Goal: Task Accomplishment & Management: Use online tool/utility

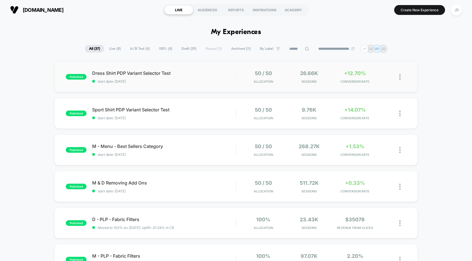
click at [400, 77] on img at bounding box center [400, 77] width 1 height 6
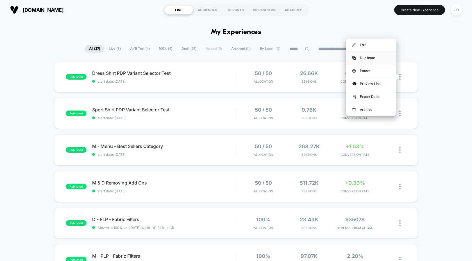
click at [373, 56] on div "Duplicate" at bounding box center [371, 57] width 51 height 13
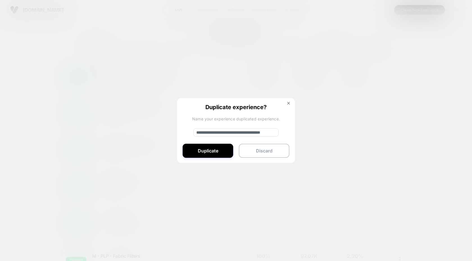
drag, startPoint x: 242, startPoint y: 132, endPoint x: 175, endPoint y: 131, distance: 66.1
click at [400, 84] on div "**********" at bounding box center [403, 76] width 7 height 13
type input "**********"
click at [222, 152] on button "Duplicate" at bounding box center [208, 151] width 51 height 14
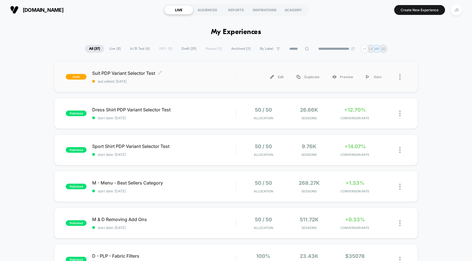
click at [148, 75] on span "Suit PDP Variant Selector Test Click to edit experience details" at bounding box center [164, 73] width 144 height 6
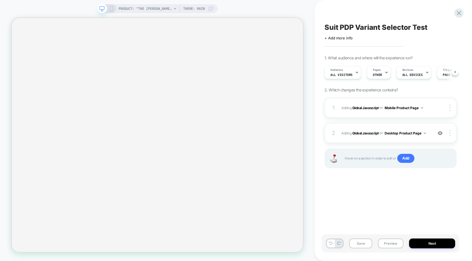
scroll to position [0, 1]
click at [375, 72] on div "Pages OTHER" at bounding box center [377, 72] width 21 height 13
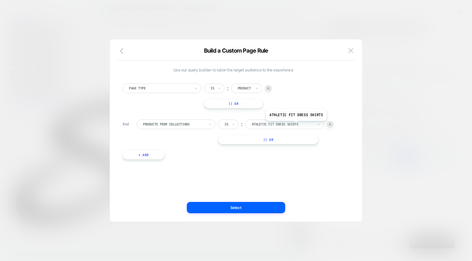
scroll to position [0, 0]
click at [298, 125] on div at bounding box center [283, 124] width 62 height 5
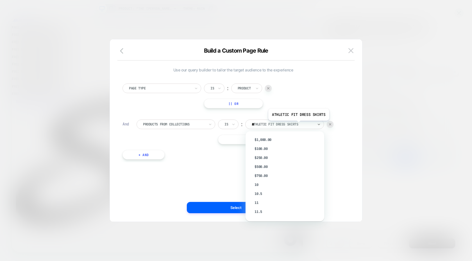
type input "****"
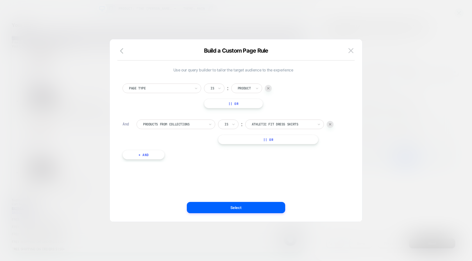
select select "**********"
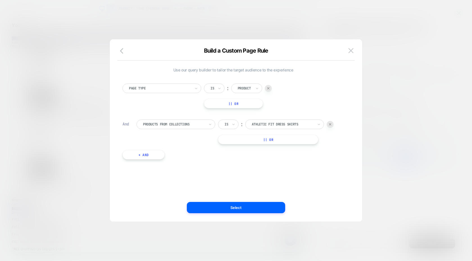
select select "**********"
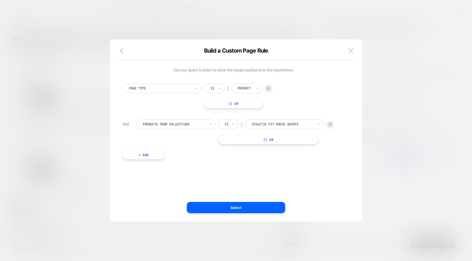
select select "**********"
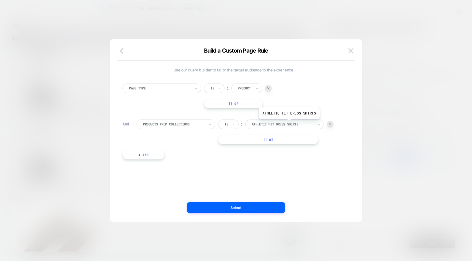
click at [288, 122] on div at bounding box center [283, 124] width 62 height 5
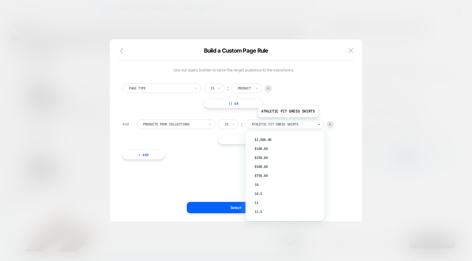
paste input "**********"
type input "**********"
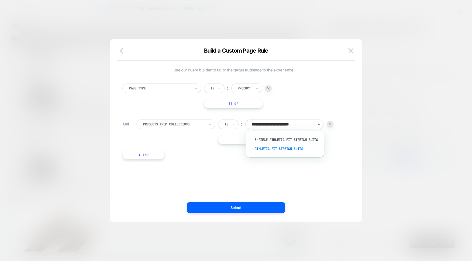
click at [283, 147] on div "Athletic Fit Stretch Suits" at bounding box center [287, 148] width 73 height 9
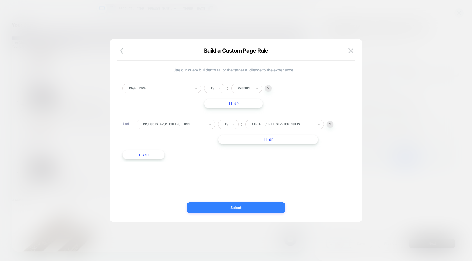
click at [259, 206] on button "Select" at bounding box center [236, 207] width 98 height 11
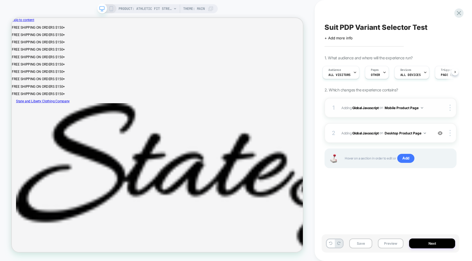
scroll to position [0, 0]
click at [423, 107] on img at bounding box center [422, 107] width 2 height 1
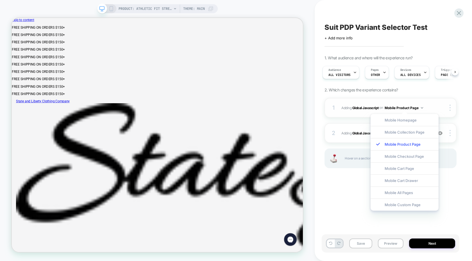
click at [421, 99] on div "1 Adding Global Javascript on Mobile Product Page Copy to Desktop Target All De…" at bounding box center [391, 108] width 132 height 20
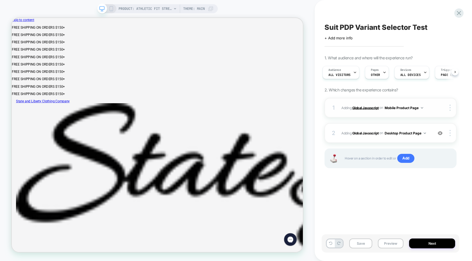
click at [359, 108] on b "Global Javascript" at bounding box center [366, 107] width 26 height 4
click at [363, 108] on b "Global Javascript" at bounding box center [366, 107] width 26 height 4
click at [456, 73] on button at bounding box center [455, 71] width 7 height 7
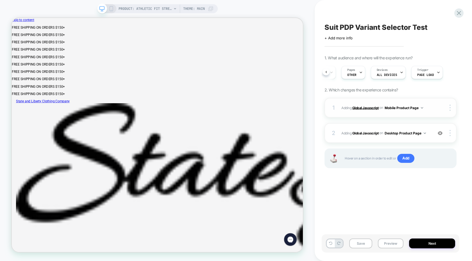
click at [366, 107] on b "Global Javascript" at bounding box center [366, 107] width 26 height 4
click at [406, 107] on button "Mobile Product Page" at bounding box center [404, 107] width 39 height 7
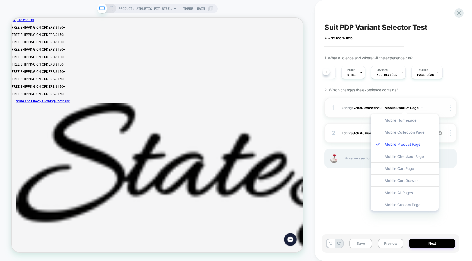
click at [399, 102] on div "1 Adding Global Javascript on Mobile Product Page Copy to Desktop Target All De…" at bounding box center [391, 108] width 132 height 20
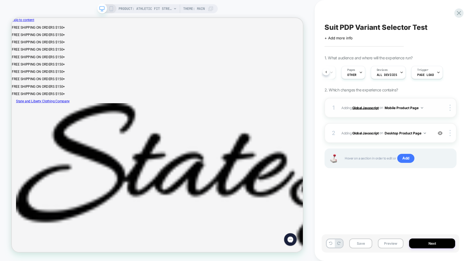
click at [367, 108] on b "Global Javascript" at bounding box center [366, 107] width 26 height 4
click at [421, 244] on button "Next" at bounding box center [432, 243] width 46 height 10
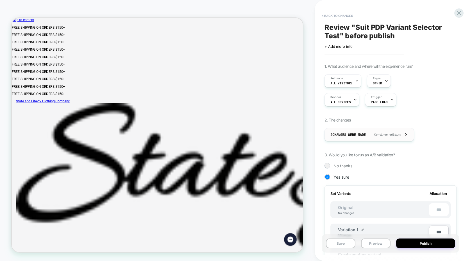
scroll to position [18, 0]
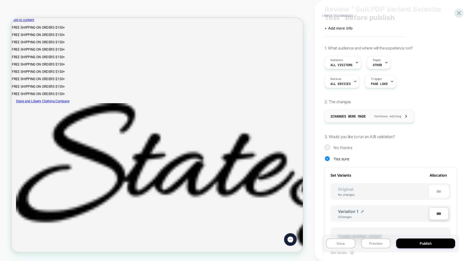
click at [387, 119] on div "2 Changes were made Continue editing" at bounding box center [370, 116] width 78 height 13
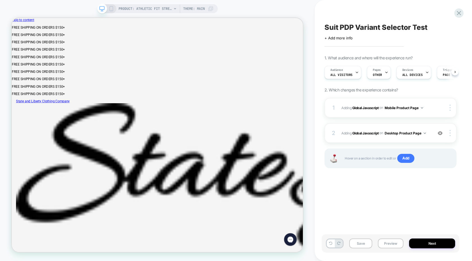
scroll to position [0, 0]
click at [370, 107] on b "Global Javascript" at bounding box center [366, 107] width 26 height 4
click at [426, 247] on button "Next" at bounding box center [432, 243] width 46 height 10
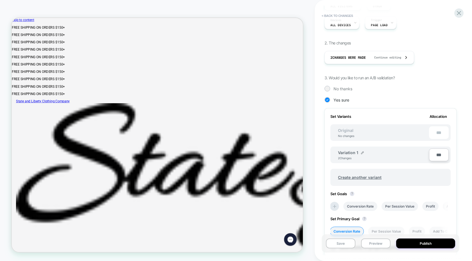
scroll to position [0, 0]
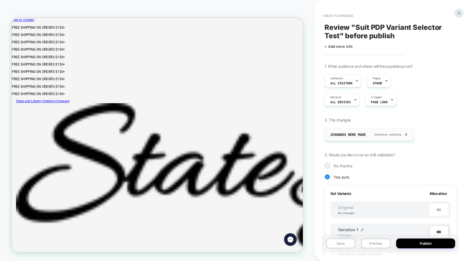
click at [354, 135] on span "2 Changes were made" at bounding box center [348, 134] width 35 height 4
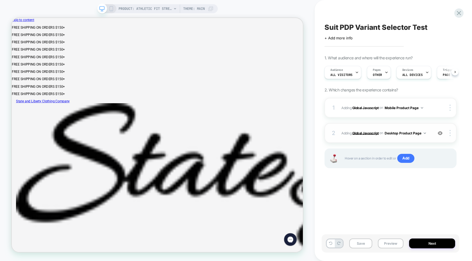
scroll to position [0, 0]
click at [368, 134] on b "Global Javascript" at bounding box center [366, 133] width 26 height 4
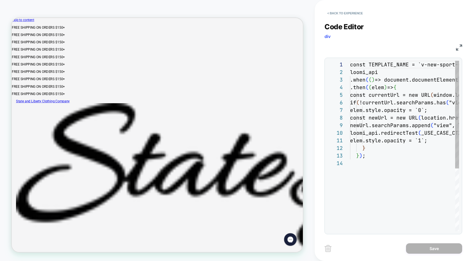
scroll to position [76, 0]
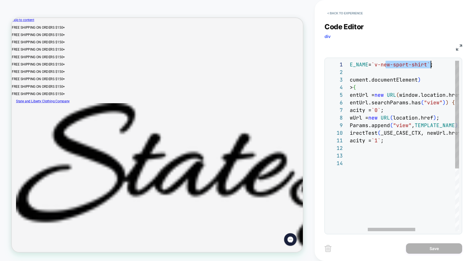
drag, startPoint x: 386, startPoint y: 66, endPoint x: 431, endPoint y: 66, distance: 44.7
click at [431, 66] on div "const TEMPLATE_NAME = `v-new-sport-shirt` ; loomi_api .when ( ( ) => document.d…" at bounding box center [430, 195] width 241 height 269
type textarea "**********"
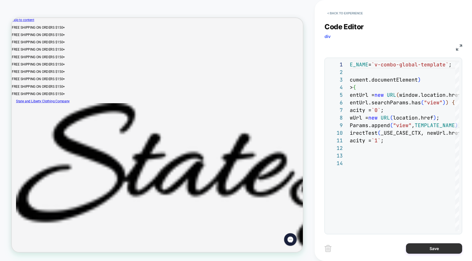
click at [418, 247] on button "Save" at bounding box center [434, 248] width 56 height 10
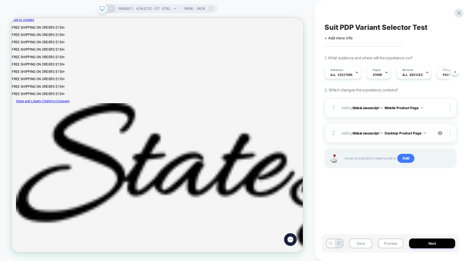
scroll to position [0, 0]
click at [366, 108] on b "Global Javascript" at bounding box center [366, 107] width 26 height 4
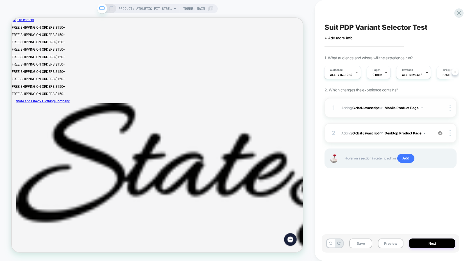
click at [438, 107] on div at bounding box center [445, 108] width 21 height 6
click at [451, 131] on img at bounding box center [450, 133] width 1 height 6
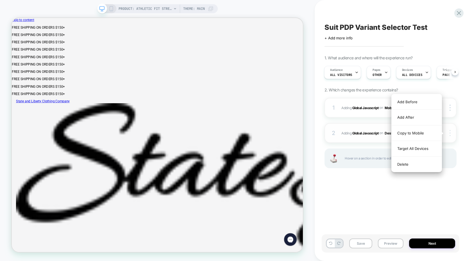
click at [451, 131] on img at bounding box center [450, 133] width 1 height 6
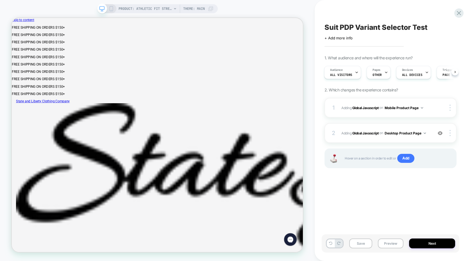
click at [456, 120] on div "1 Adding Global Javascript on Mobile Product Page Copy to Desktop Target All De…" at bounding box center [391, 140] width 132 height 84
click at [451, 107] on img at bounding box center [450, 108] width 1 height 6
click at [458, 116] on div "Suit PDP Variant Selector Test Click to edit experience details + Add more info…" at bounding box center [391, 131] width 138 height 250
click at [450, 130] on img at bounding box center [450, 133] width 1 height 6
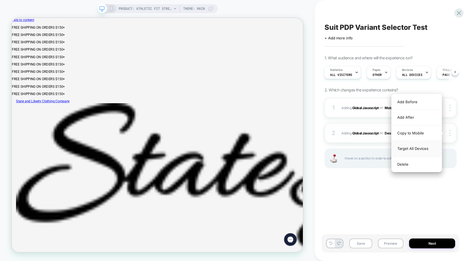
click at [427, 147] on div "Target All Devices" at bounding box center [417, 148] width 50 height 15
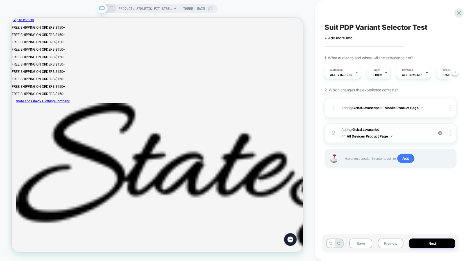
click at [388, 135] on button "All Devices Product Page" at bounding box center [370, 136] width 46 height 7
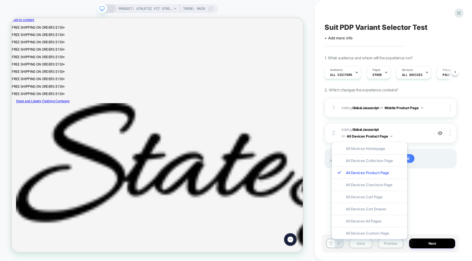
click at [436, 191] on div "Suit PDP Variant Selector Test Click to edit experience details + Add more info…" at bounding box center [391, 131] width 138 height 250
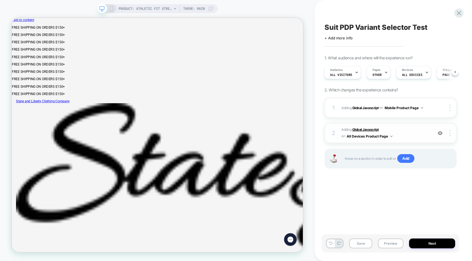
click at [366, 130] on b "Global Javascript" at bounding box center [366, 129] width 26 height 4
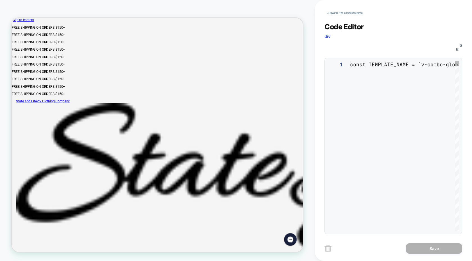
scroll to position [76, 0]
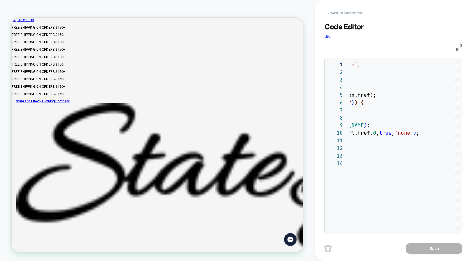
click at [333, 12] on button "< Back to experience" at bounding box center [345, 13] width 41 height 9
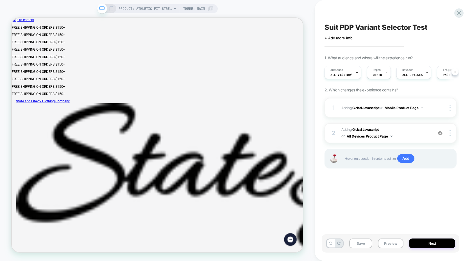
scroll to position [0, 0]
click at [449, 135] on div at bounding box center [451, 133] width 11 height 6
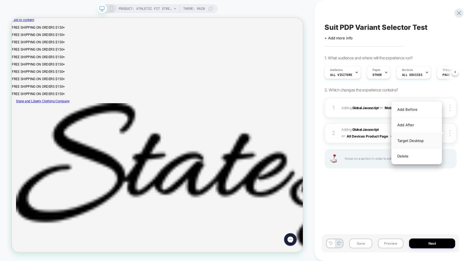
click at [434, 142] on div "Target Desktop" at bounding box center [417, 140] width 50 height 15
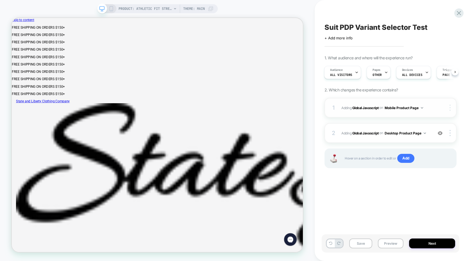
click at [450, 109] on img at bounding box center [450, 108] width 1 height 6
click at [423, 120] on div "Delete" at bounding box center [417, 123] width 50 height 15
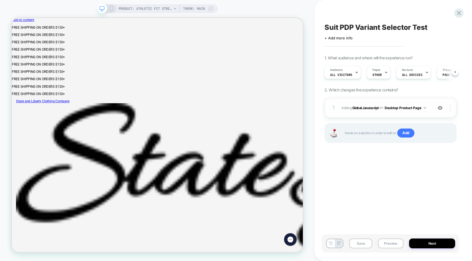
click at [449, 108] on div at bounding box center [451, 108] width 11 height 6
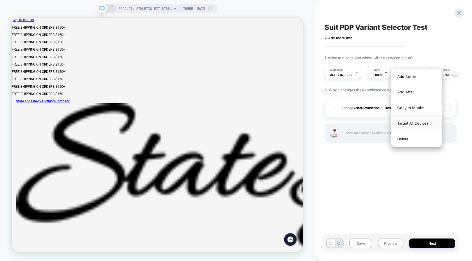
click at [426, 123] on div "Target All Devices" at bounding box center [417, 123] width 50 height 15
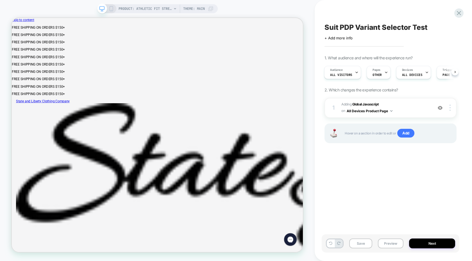
click at [422, 189] on div "Suit PDP Variant Selector Test Click to edit experience details + Add more info…" at bounding box center [391, 131] width 138 height 250
click at [419, 243] on button "Next" at bounding box center [432, 243] width 46 height 10
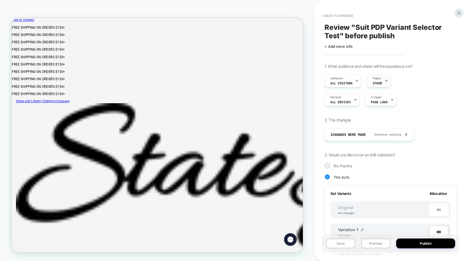
scroll to position [0, 1]
